Goal: Information Seeking & Learning: Learn about a topic

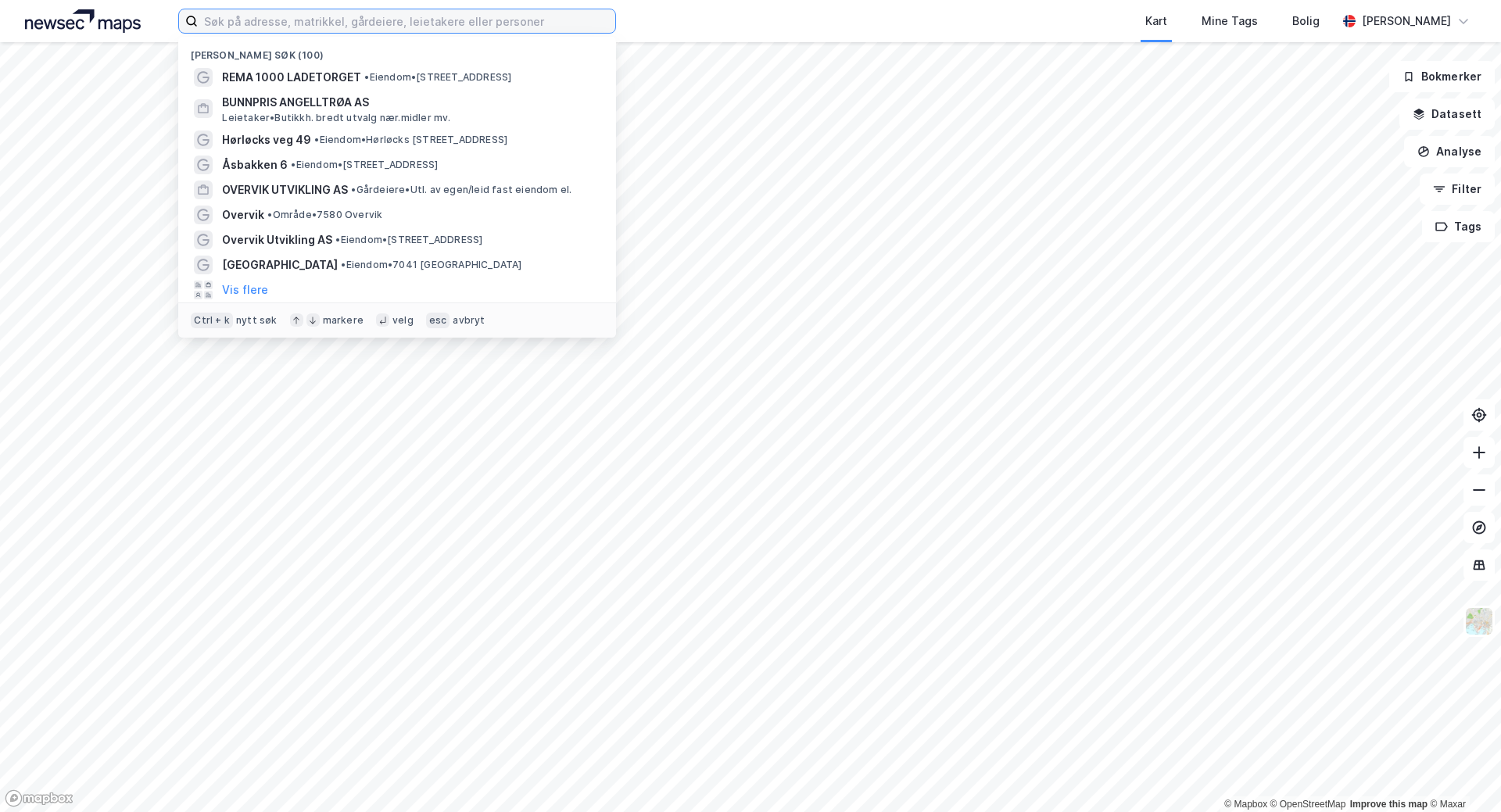
click at [319, 21] on input at bounding box center [406, 21] width 417 height 24
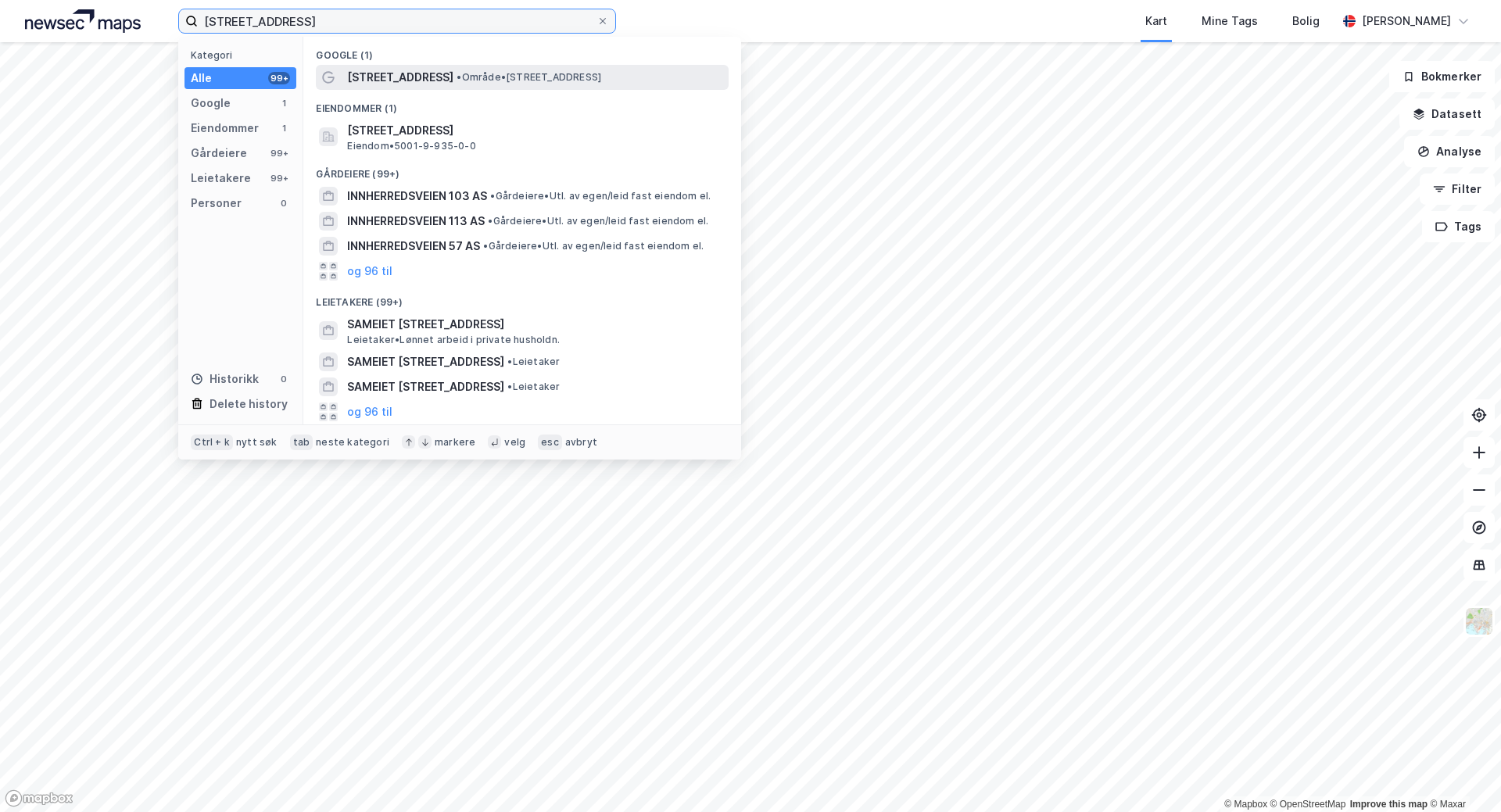
type input "[STREET_ADDRESS]"
click at [433, 71] on span "[STREET_ADDRESS]" at bounding box center [400, 78] width 106 height 19
